Goal: Task Accomplishment & Management: Manage account settings

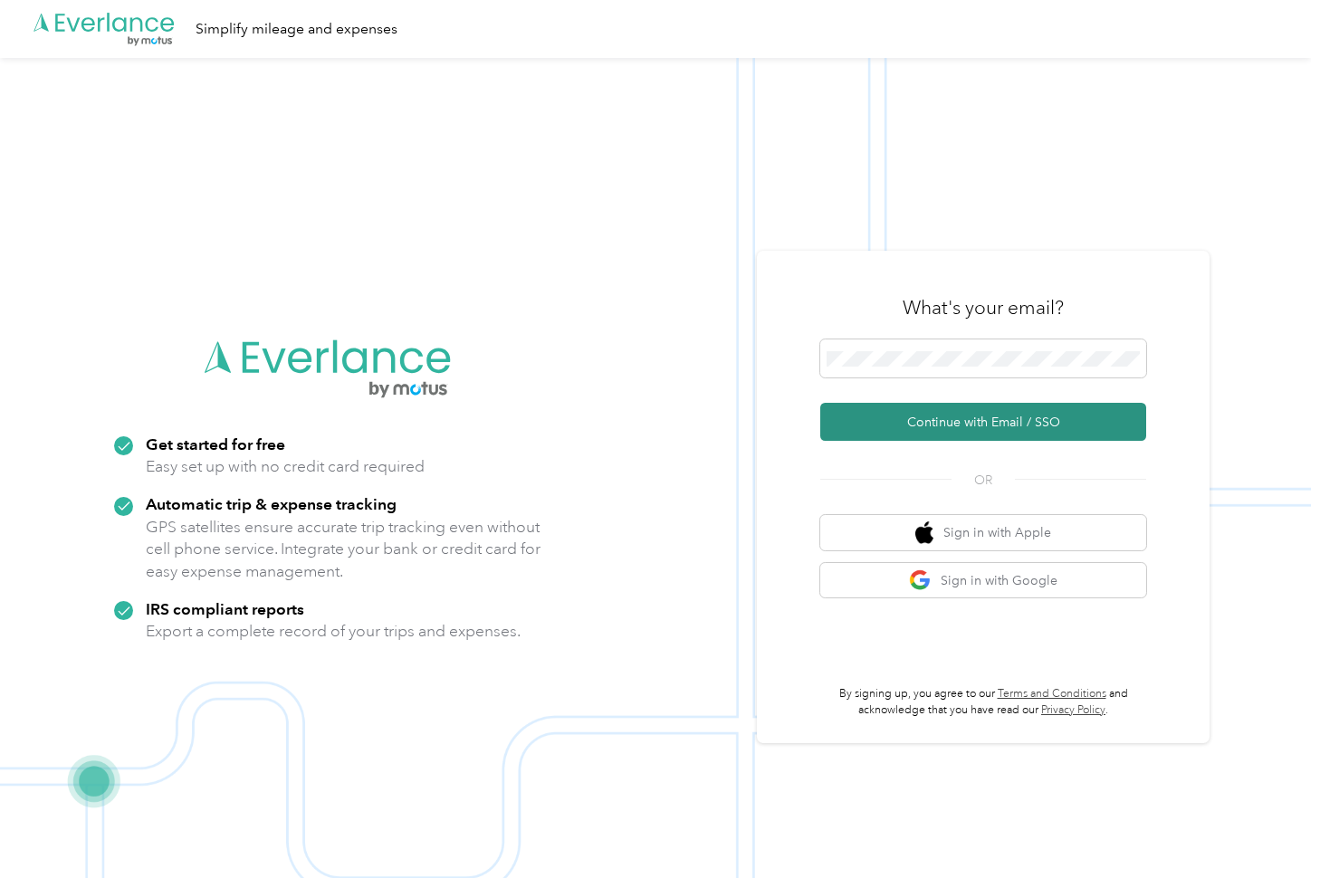
click at [1040, 420] on button "Continue with Email / SSO" at bounding box center [983, 422] width 326 height 38
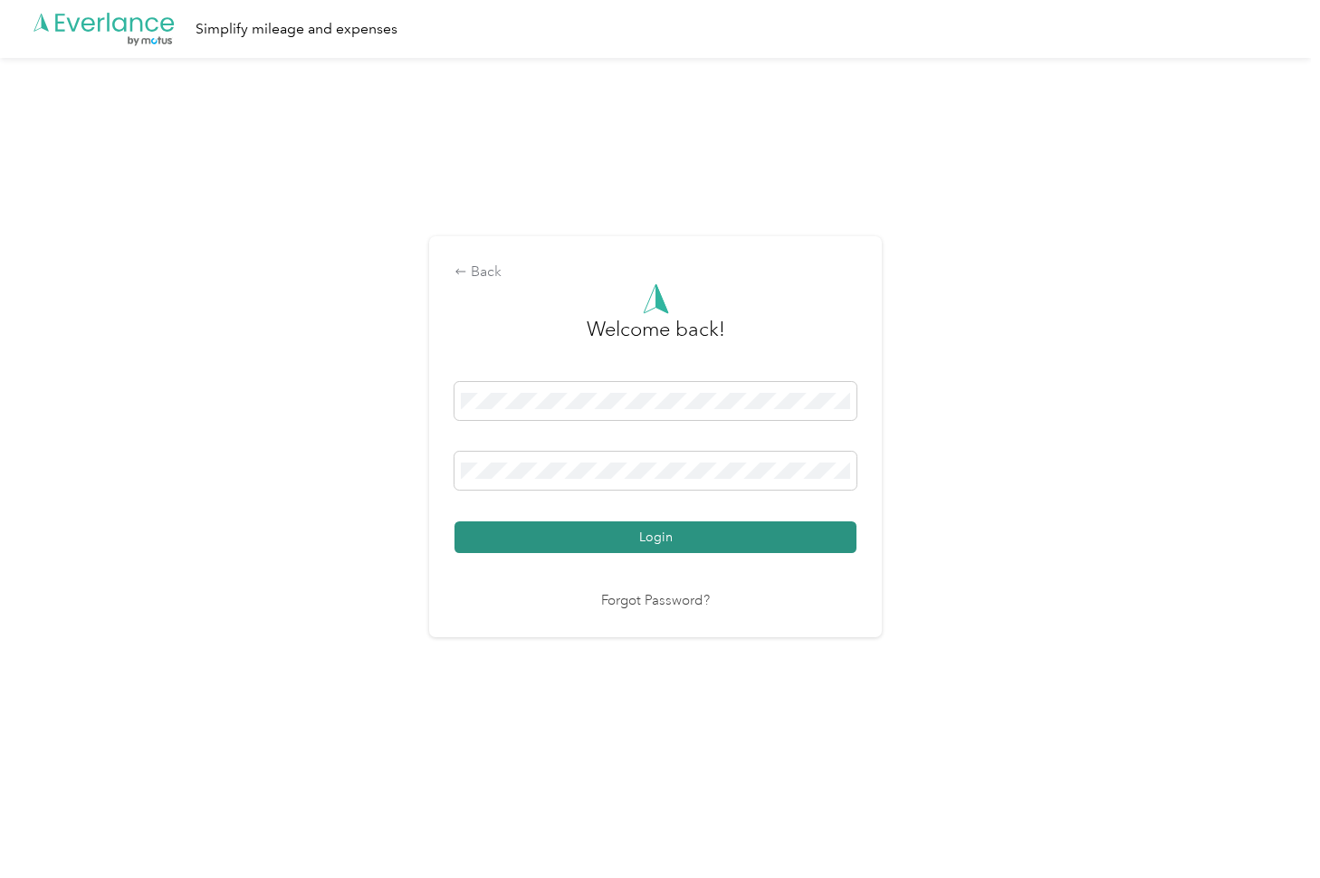
click at [699, 537] on button "Login" at bounding box center [656, 538] width 402 height 32
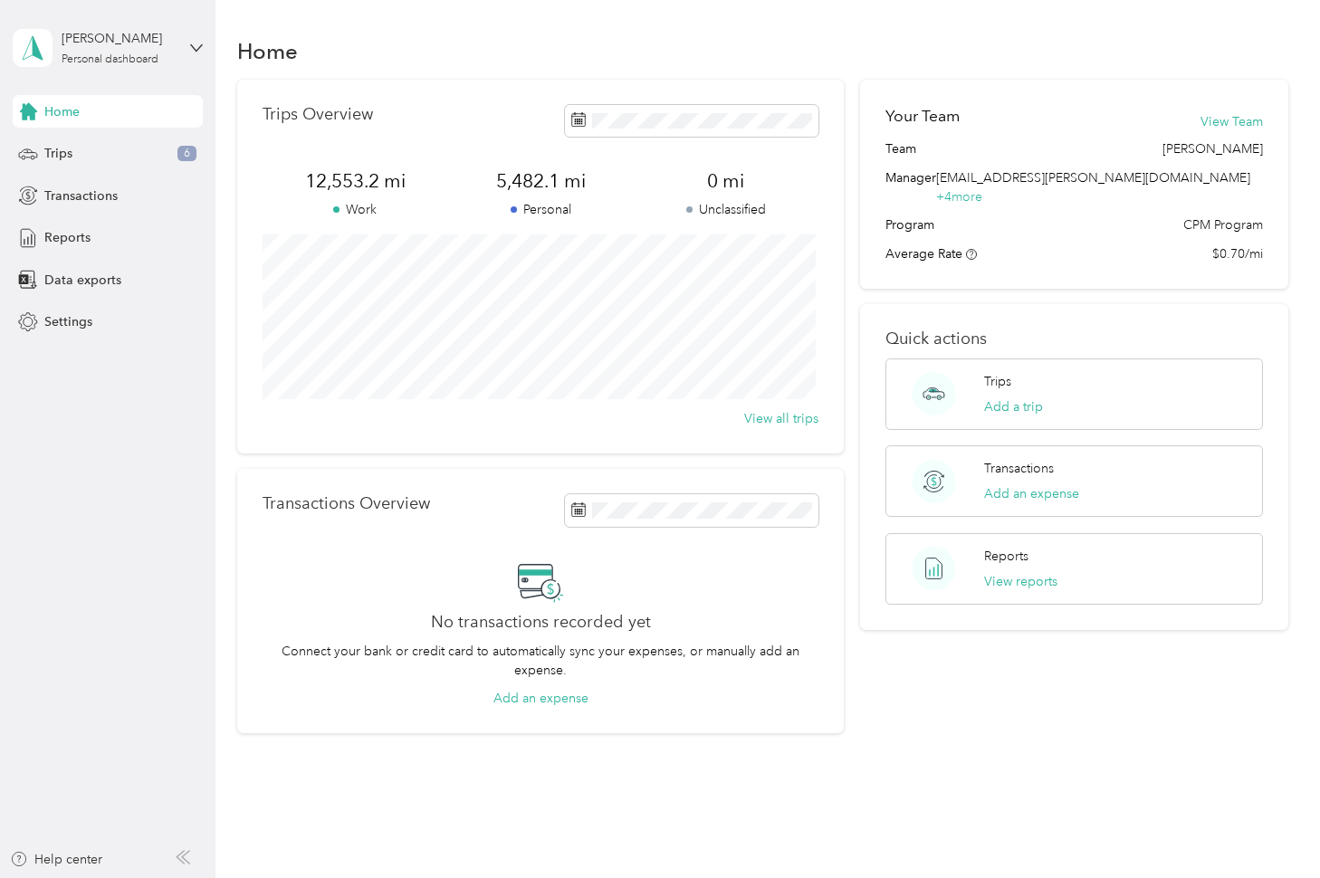
click at [869, 37] on div "Home" at bounding box center [762, 51] width 1051 height 38
click at [853, 53] on div "Home" at bounding box center [762, 51] width 1051 height 38
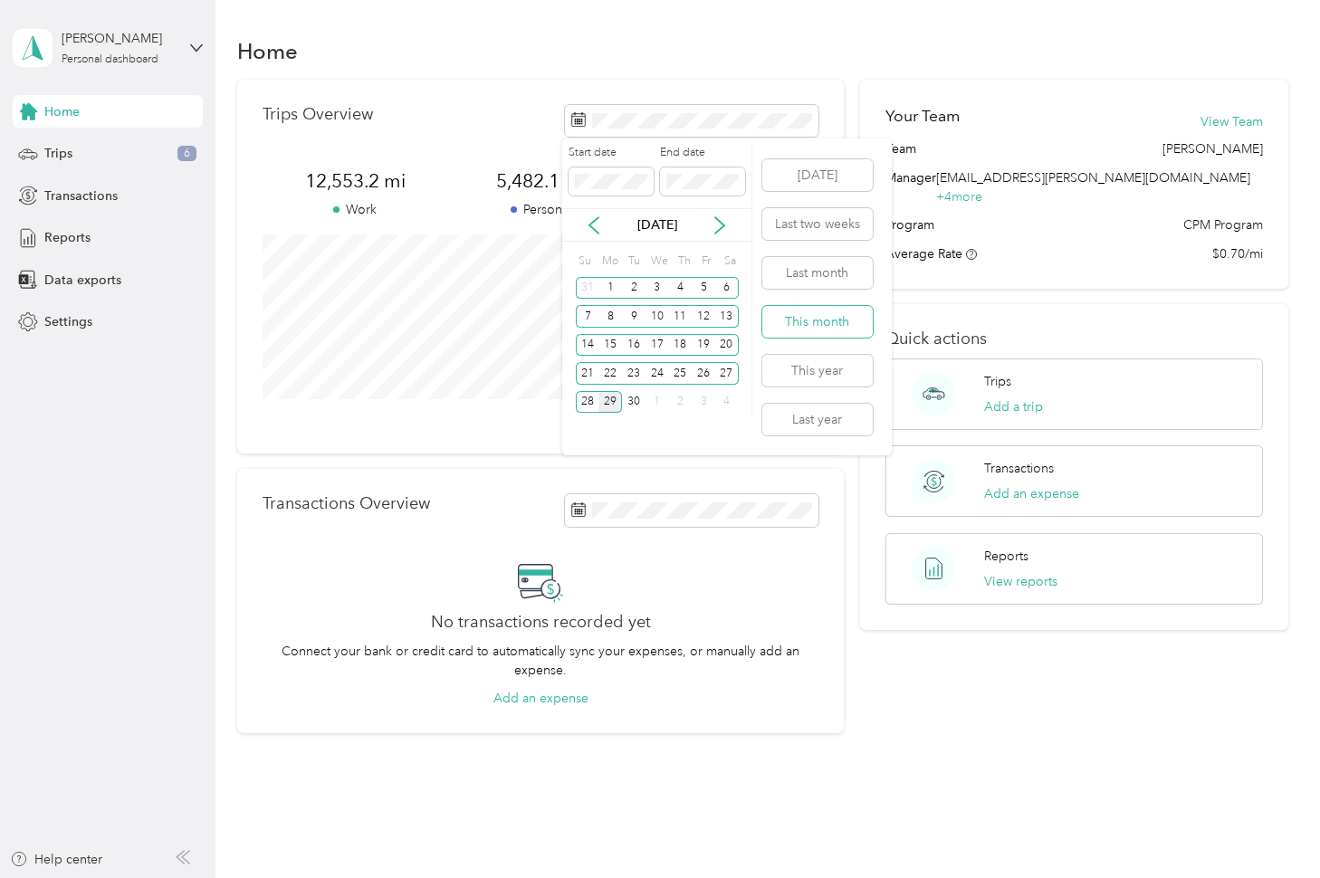
click at [805, 321] on button "This month" at bounding box center [817, 322] width 110 height 32
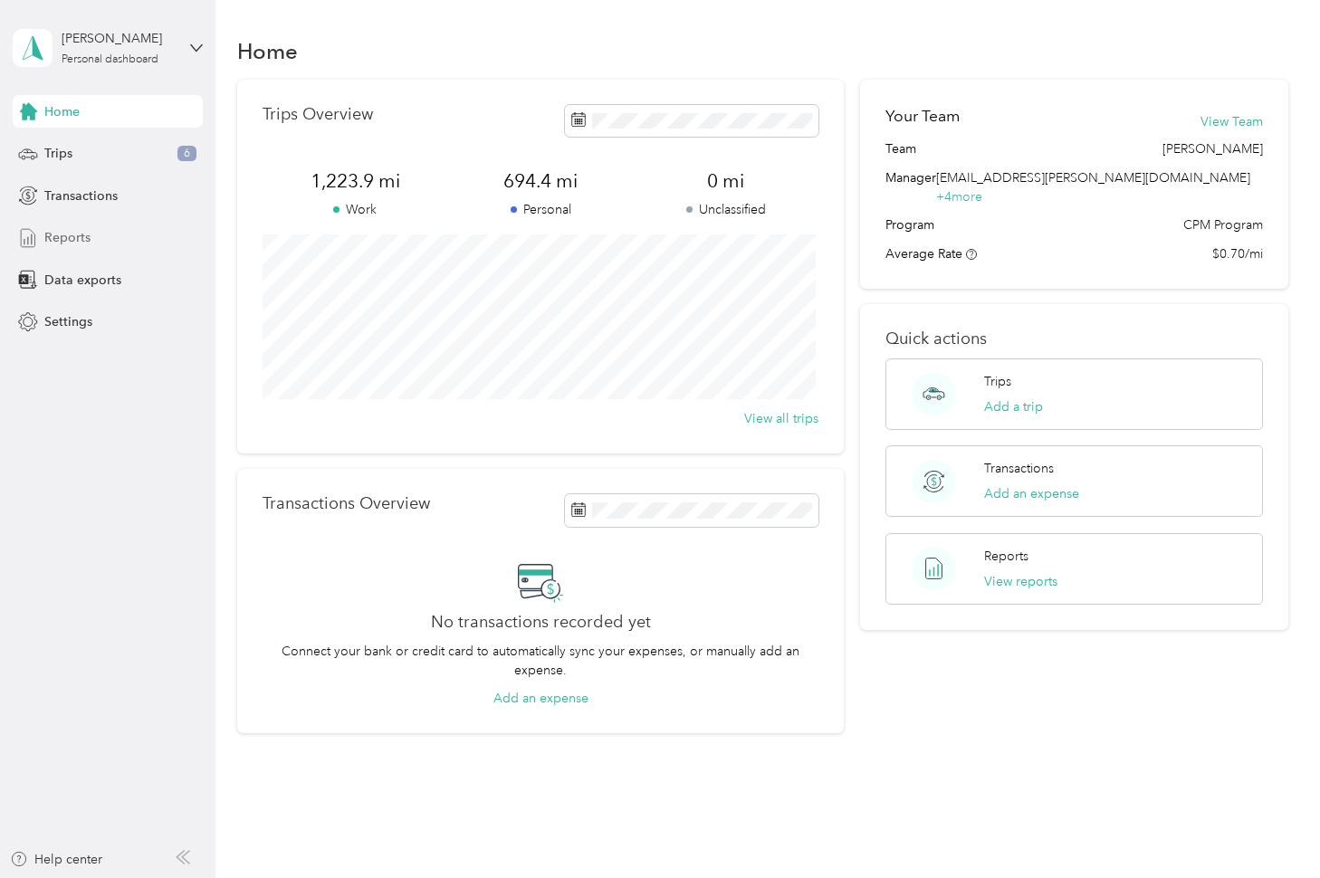
click at [83, 233] on span "Reports" at bounding box center [67, 237] width 46 height 19
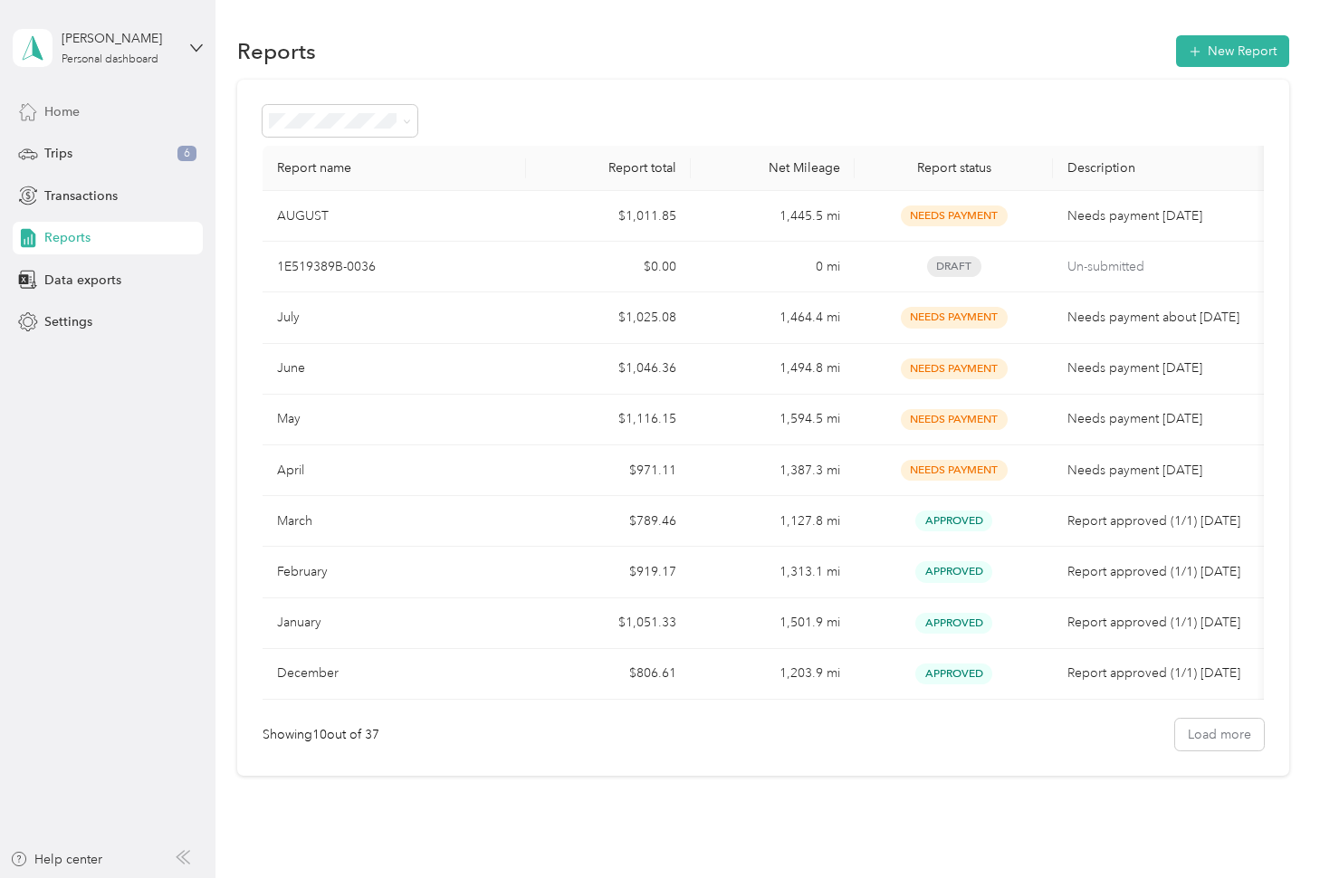
click at [72, 109] on span "Home" at bounding box center [61, 111] width 35 height 19
